Goal: Information Seeking & Learning: Learn about a topic

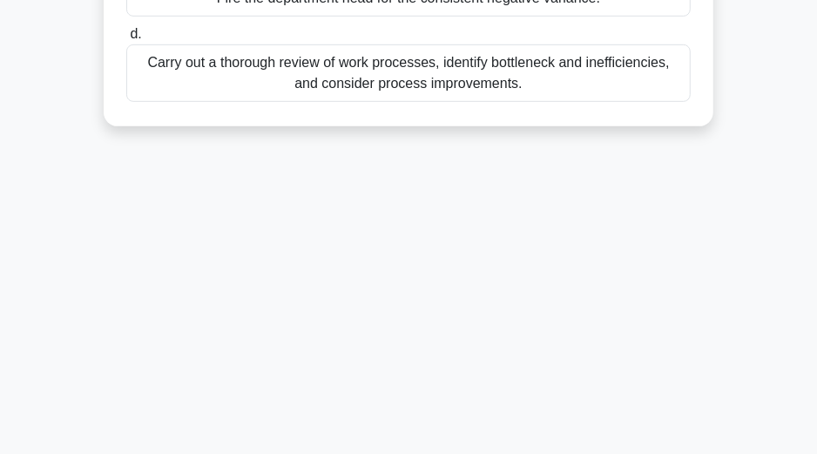
scroll to position [374, 0]
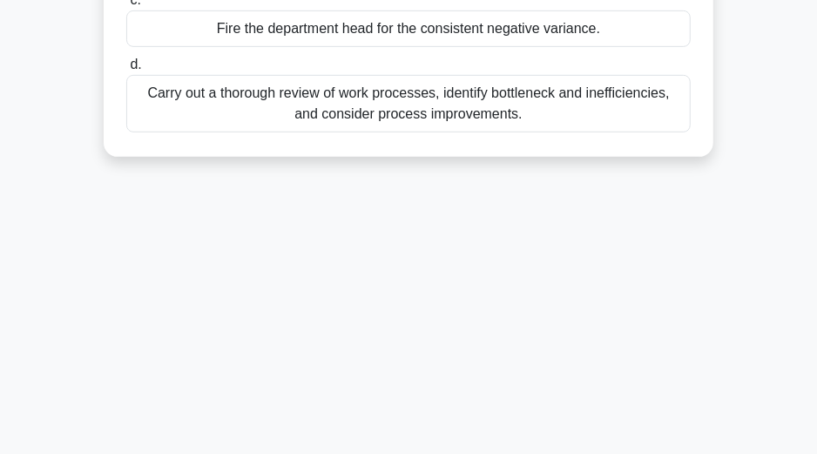
click at [140, 68] on span "d." at bounding box center [135, 64] width 11 height 15
click at [126, 68] on input "d. Carry out a thorough review of work processes, identify bottleneck and ineff…" at bounding box center [126, 64] width 0 height 11
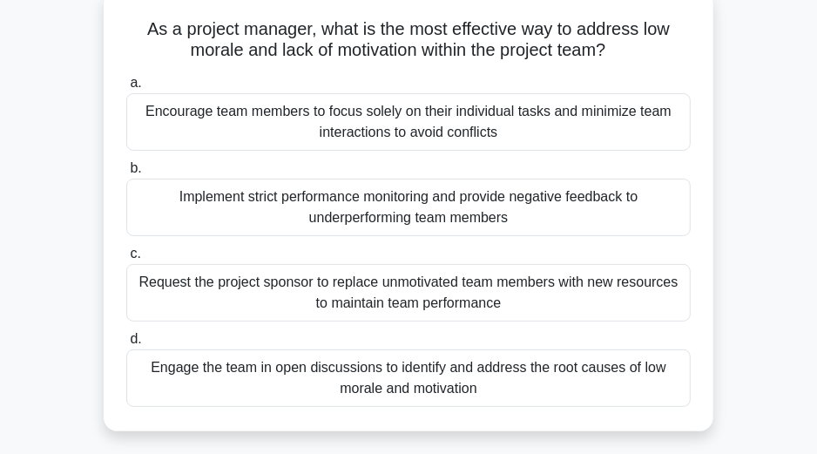
scroll to position [139, 0]
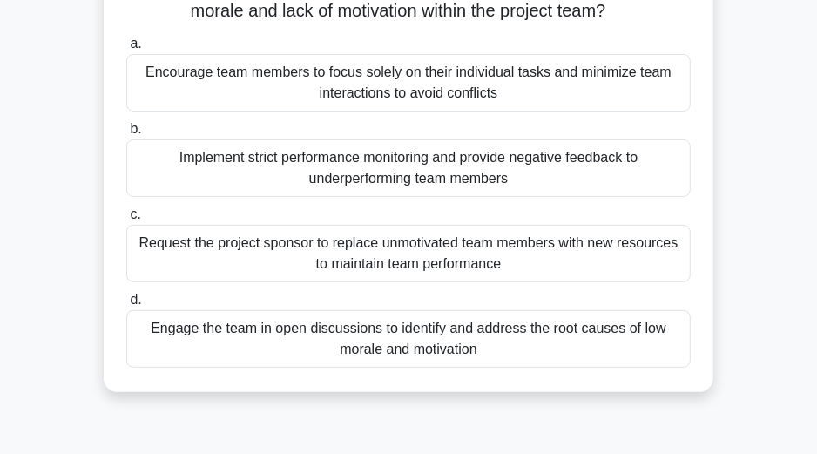
click at [136, 300] on span "d." at bounding box center [135, 299] width 11 height 15
click at [126, 300] on input "d. Engage the team in open discussions to identify and address the root causes …" at bounding box center [126, 299] width 0 height 11
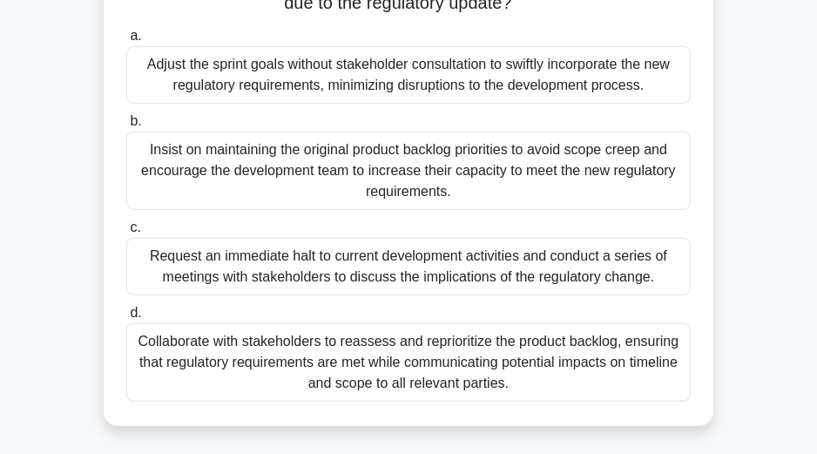
scroll to position [0, 0]
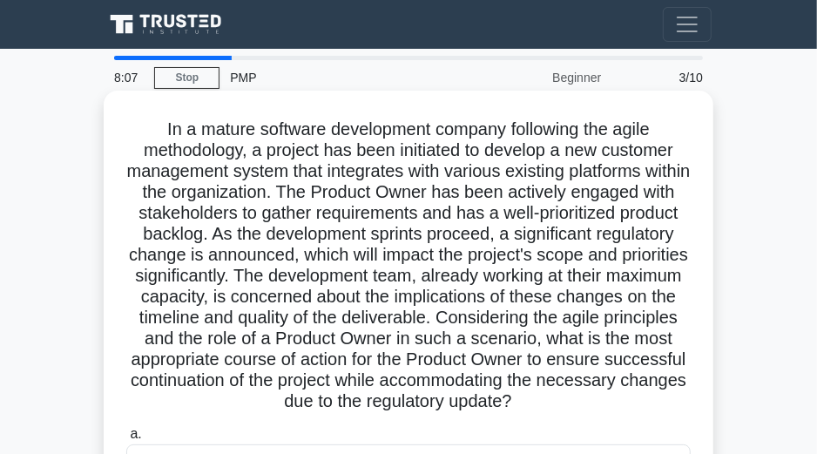
click at [138, 428] on span "a." at bounding box center [135, 433] width 11 height 15
click at [126, 428] on input "a. Adjust the sprint goals without stakeholder consultation to swiftly incorpor…" at bounding box center [126, 433] width 0 height 11
